Goal: Find specific page/section: Find specific page/section

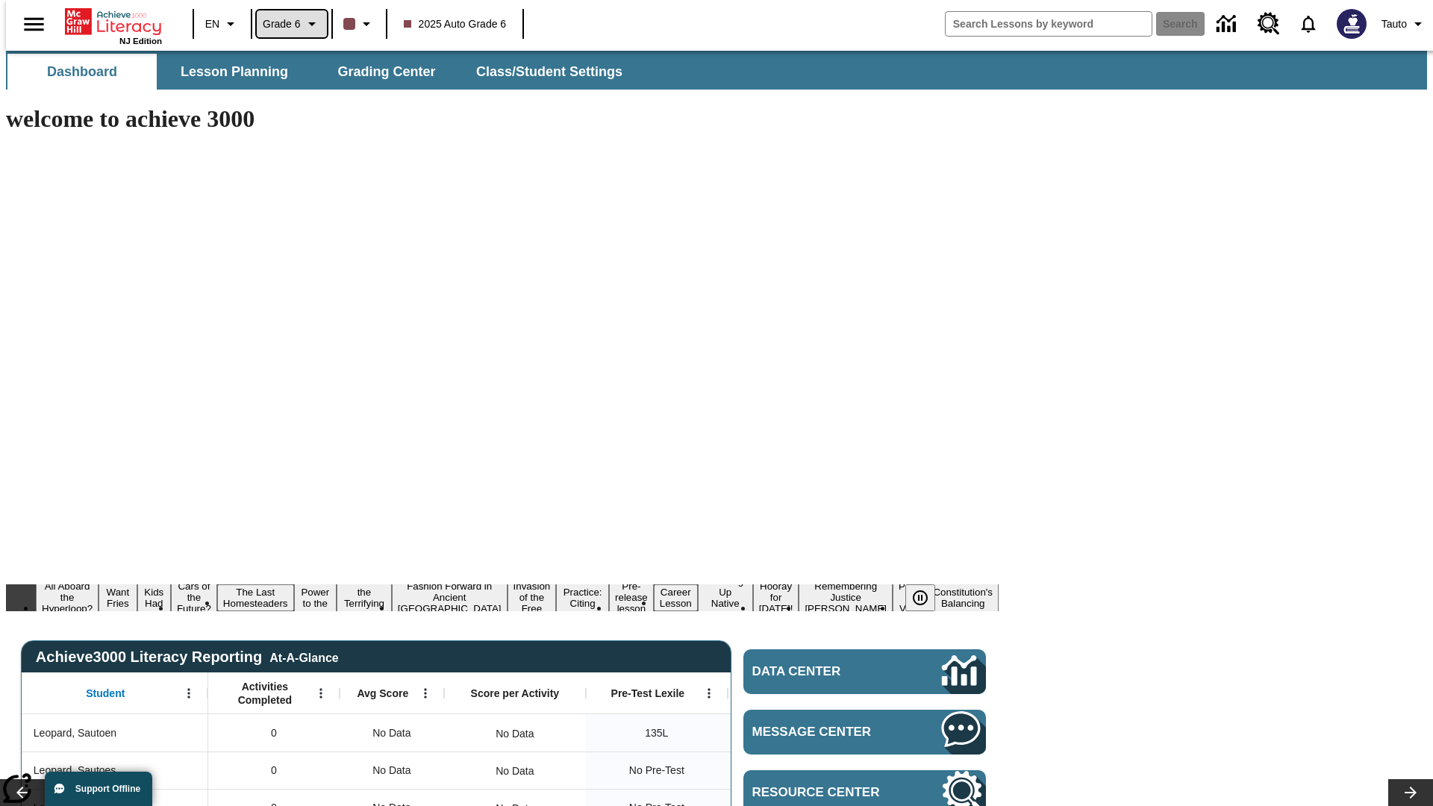
click at [287, 24] on span "Grade 6" at bounding box center [282, 24] width 38 height 16
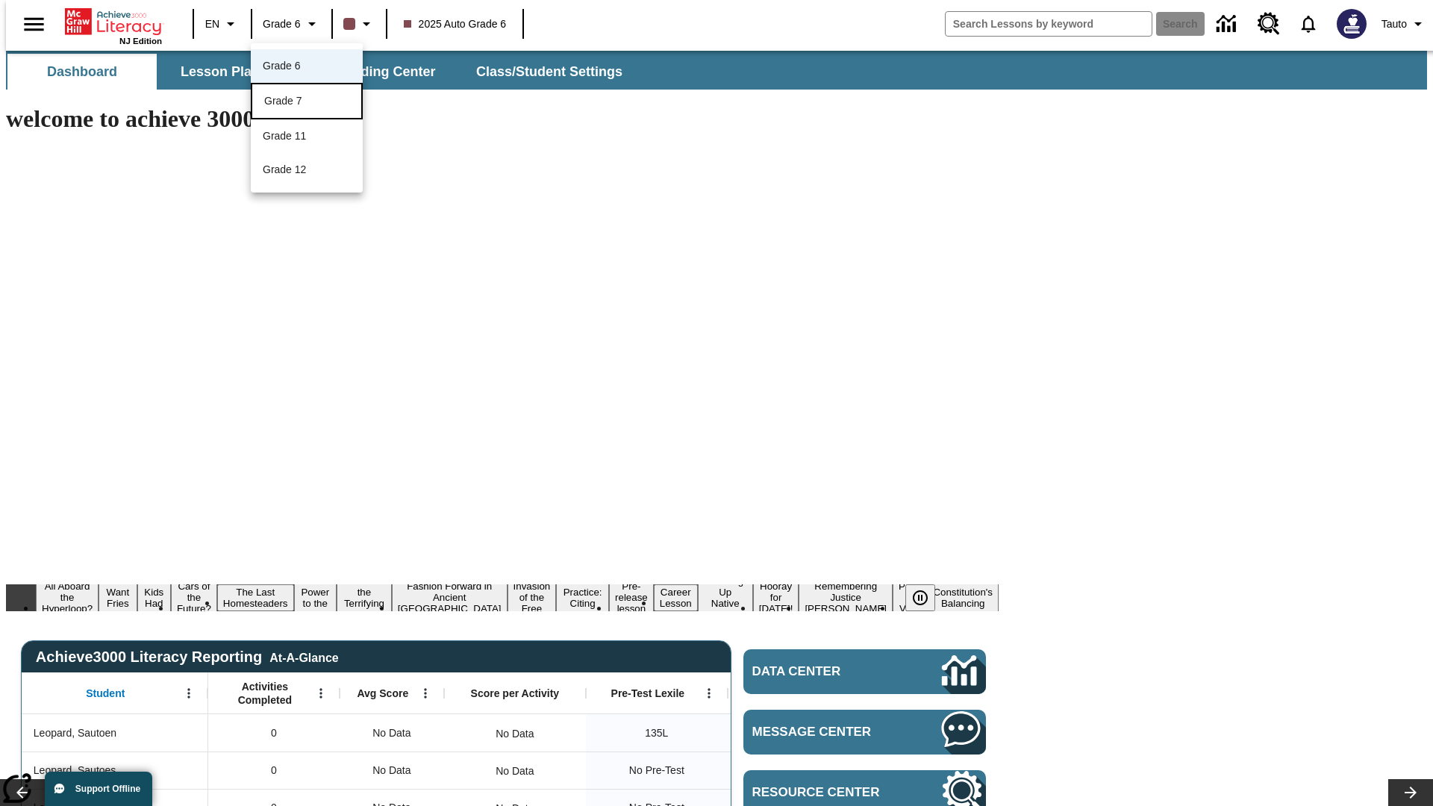
click at [307, 102] on div "Grade 7" at bounding box center [306, 101] width 85 height 16
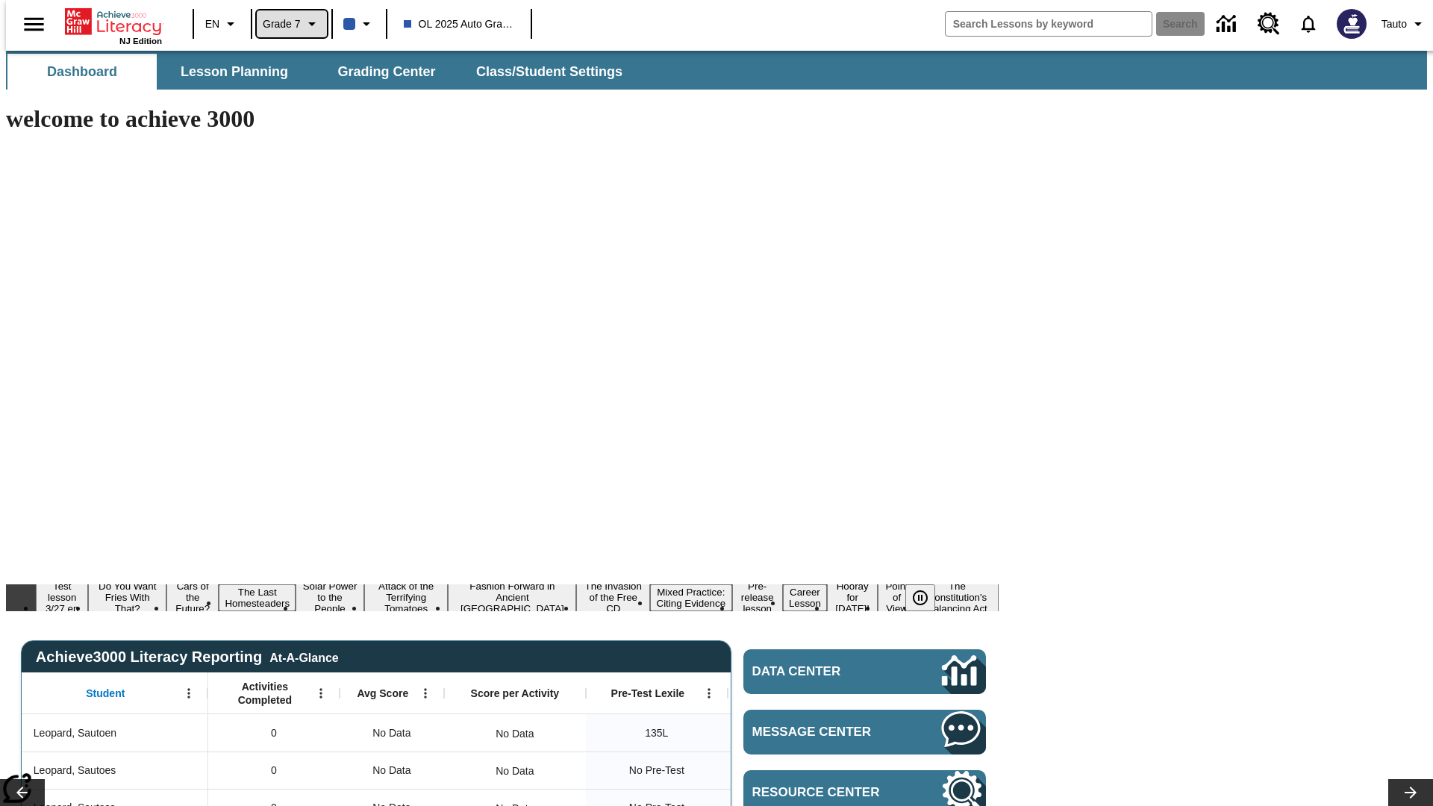
click at [287, 24] on span "Grade 7" at bounding box center [282, 24] width 38 height 16
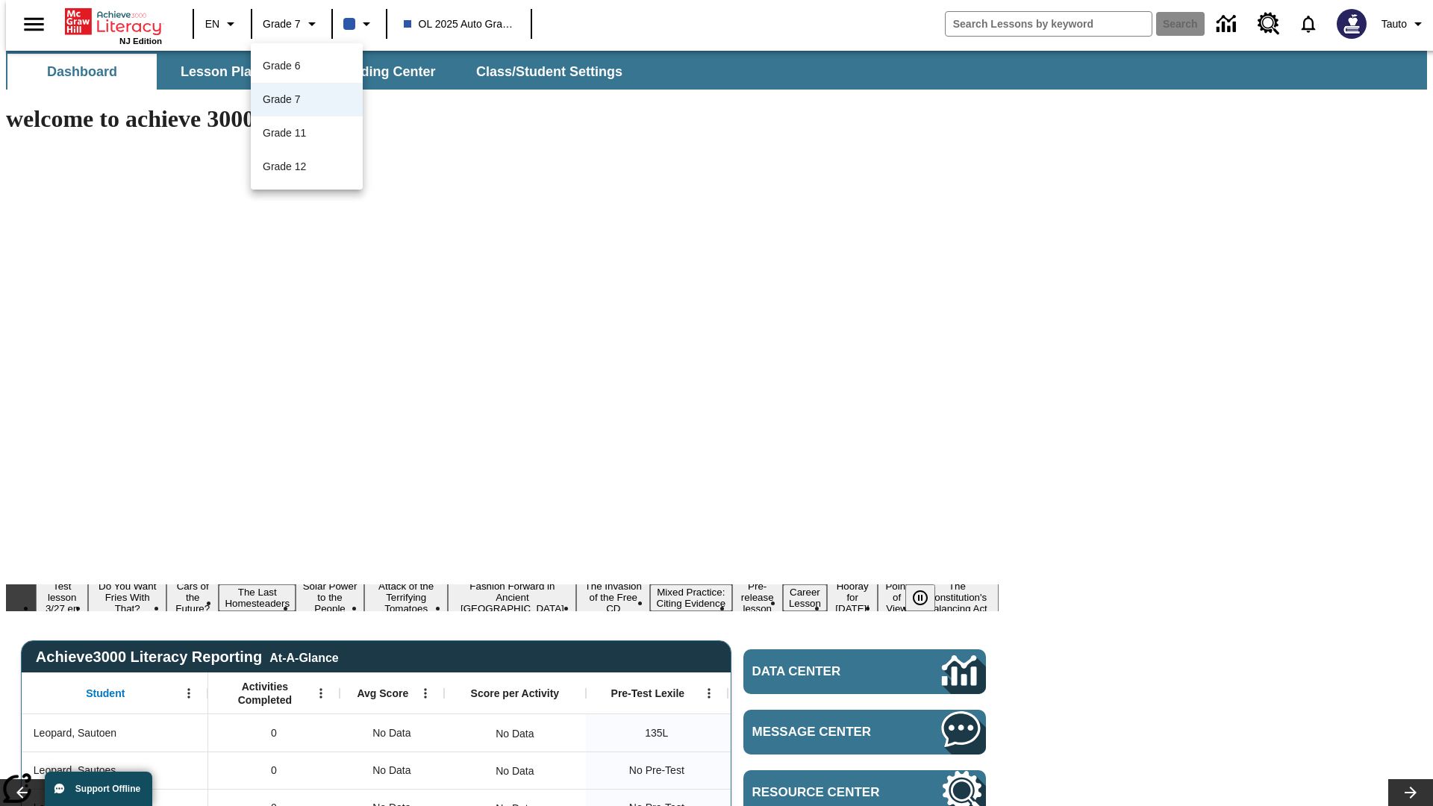
click at [717, 403] on div at bounding box center [716, 403] width 1433 height 806
click at [228, 72] on span "Lesson Planning" at bounding box center [234, 71] width 107 height 17
